Goal: Navigation & Orientation: Find specific page/section

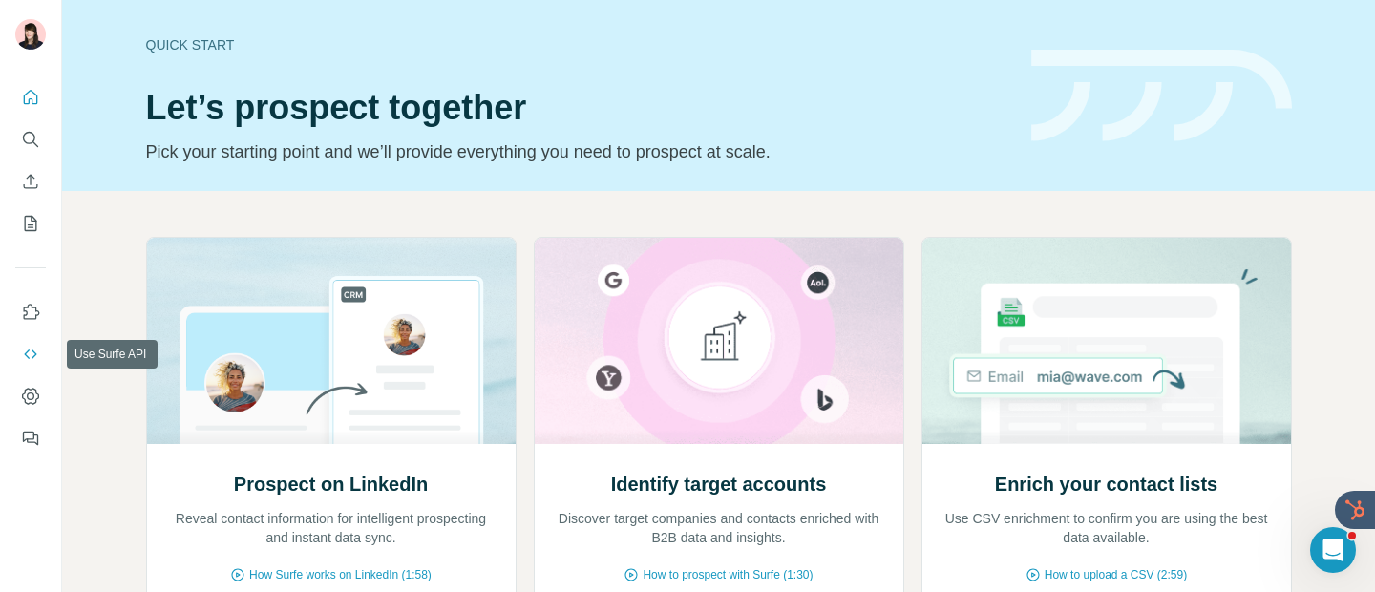
click at [27, 348] on icon "Use Surfe API" at bounding box center [30, 354] width 19 height 19
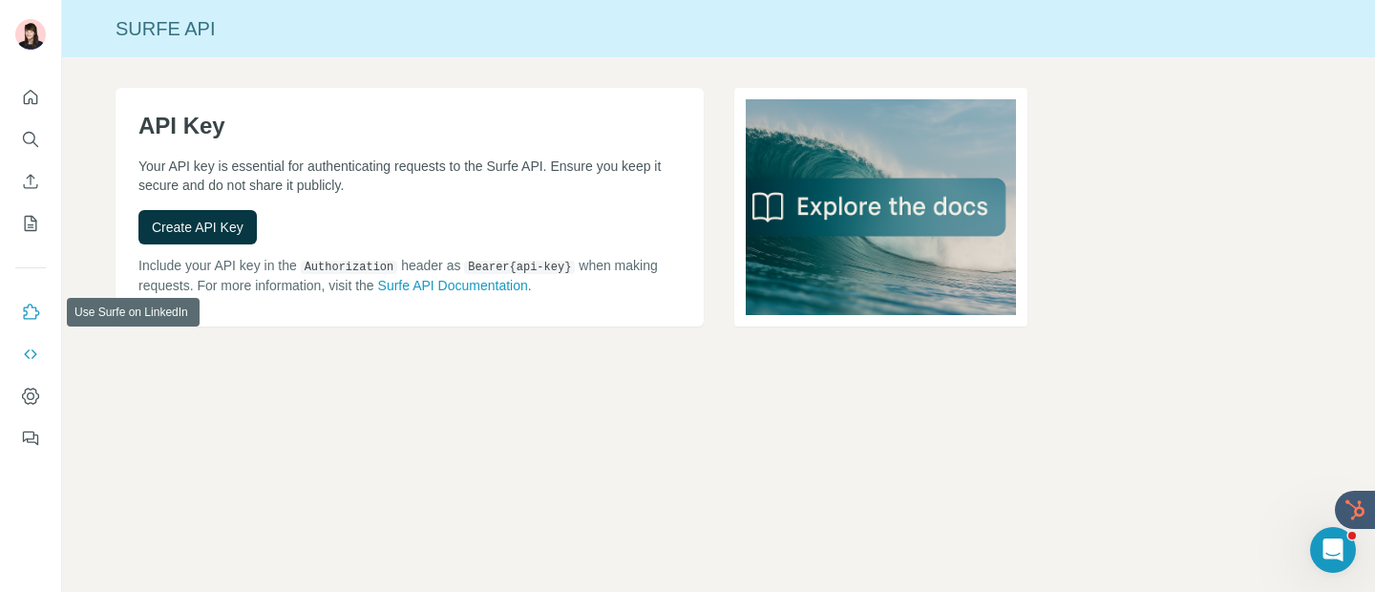
click at [26, 318] on icon "Use Surfe on LinkedIn" at bounding box center [32, 311] width 16 height 15
